Goal: Transaction & Acquisition: Subscribe to service/newsletter

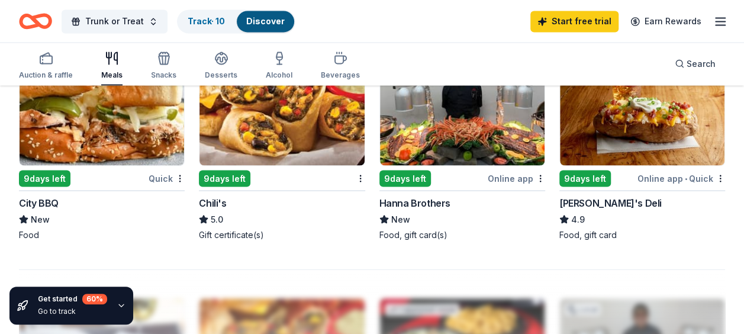
scroll to position [1025, 0]
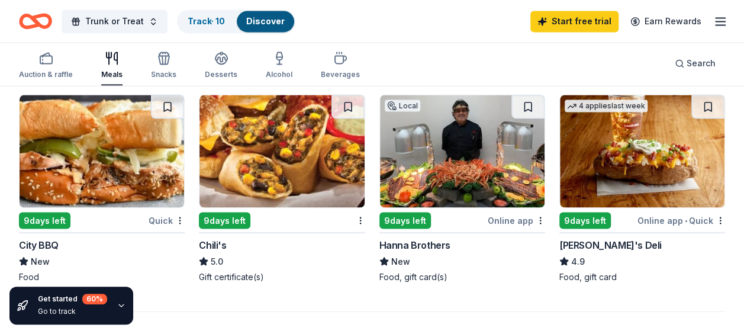
click at [269, 150] on img at bounding box center [281, 151] width 164 height 112
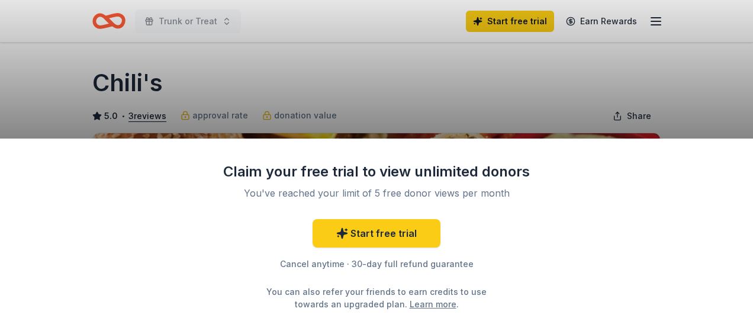
click at [529, 73] on div "Claim your free trial to view unlimited donors You've reached your limit of 5 f…" at bounding box center [376, 167] width 753 height 334
click at [671, 68] on div "Claim your free trial to view unlimited donors You've reached your limit of 5 f…" at bounding box center [376, 167] width 753 height 334
